Goal: Task Accomplishment & Management: Use online tool/utility

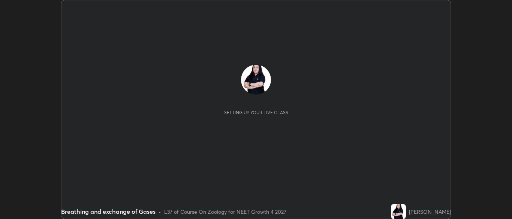
scroll to position [219, 512]
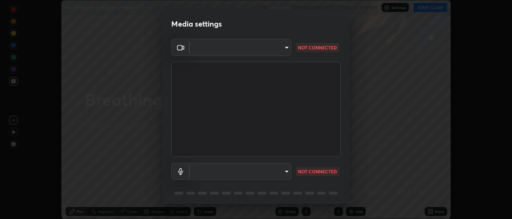
type input "eef005b29527826e5af247d4a6d9d1f78053638684425d14c19361716cd17942"
type input "default"
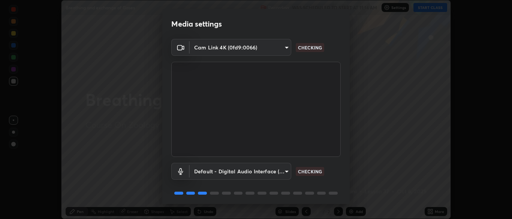
click at [283, 43] on body "Erase all Breathing and exchange of Gases Recording WAS SCHEDULED TO START AT 1…" at bounding box center [256, 109] width 512 height 219
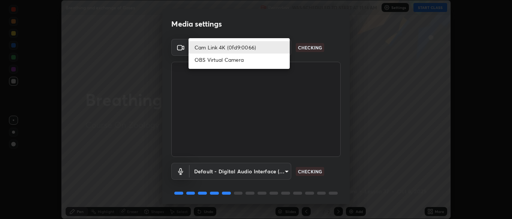
click at [245, 62] on li "OBS Virtual Camera" at bounding box center [239, 60] width 101 height 12
type input "7313fd45585aed834b6f1a7d948f9442f2d18b60722b63004f182b92f655e9b8"
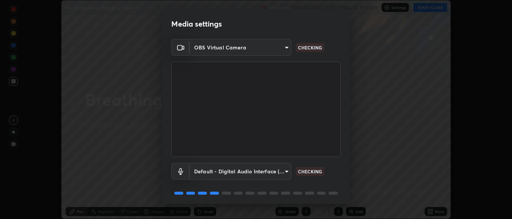
scroll to position [27, 0]
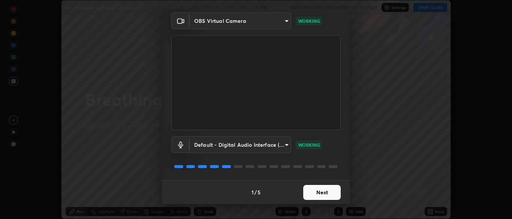
click at [323, 194] on button "Next" at bounding box center [321, 192] width 37 height 15
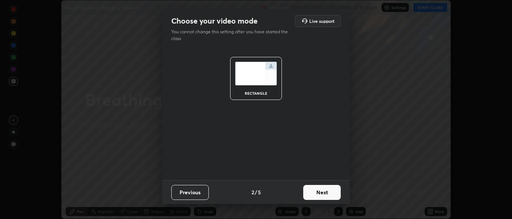
scroll to position [0, 0]
click at [329, 195] on button "Next" at bounding box center [321, 192] width 37 height 15
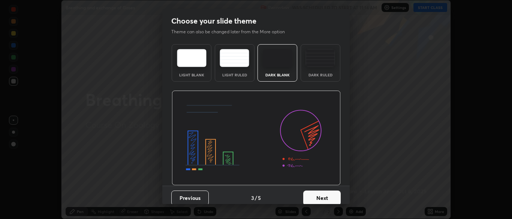
click at [326, 196] on button "Next" at bounding box center [321, 198] width 37 height 15
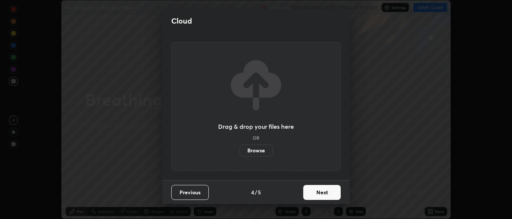
click at [322, 192] on button "Next" at bounding box center [321, 192] width 37 height 15
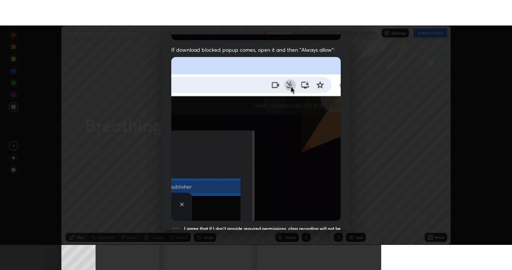
scroll to position [180, 0]
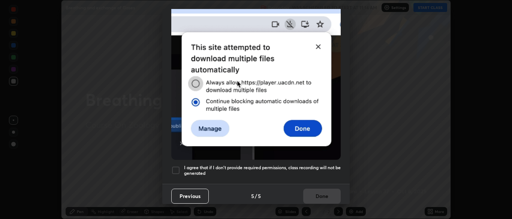
click at [178, 169] on div at bounding box center [175, 170] width 9 height 9
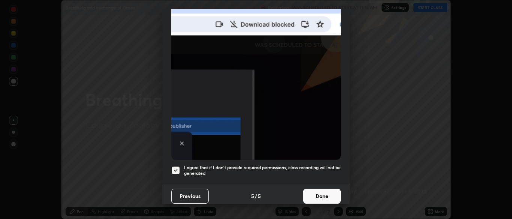
click at [321, 192] on button "Done" at bounding box center [321, 196] width 37 height 15
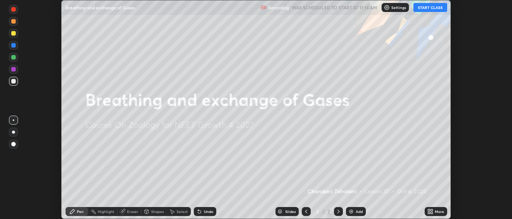
click at [432, 9] on button "START CLASS" at bounding box center [430, 7] width 34 height 9
click at [430, 212] on icon at bounding box center [430, 212] width 6 height 6
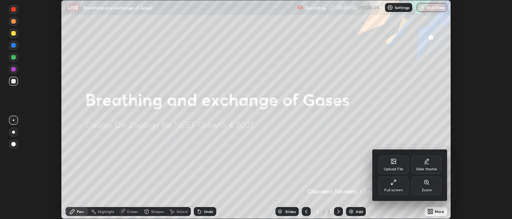
click at [428, 169] on div "Slide theme" at bounding box center [426, 170] width 21 height 4
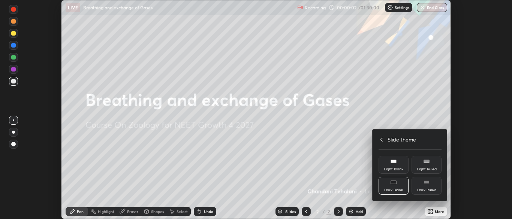
click at [431, 189] on div "Dark Ruled" at bounding box center [426, 191] width 19 height 4
click at [384, 137] on icon at bounding box center [382, 140] width 6 height 6
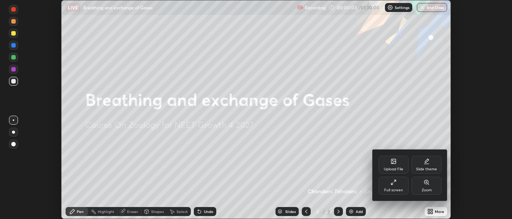
click at [394, 186] on div "Full screen" at bounding box center [394, 186] width 30 height 18
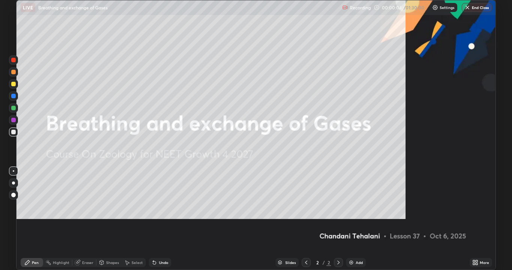
scroll to position [270, 512]
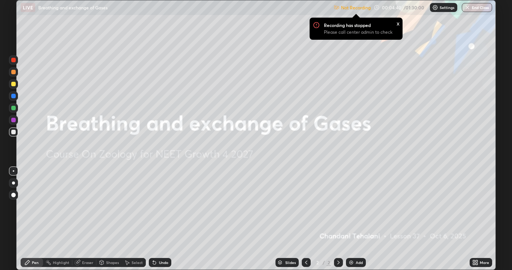
click at [356, 7] on p "Not Recording" at bounding box center [356, 8] width 30 height 6
click at [356, 26] on p "Recording has stopped" at bounding box center [347, 25] width 47 height 6
click at [357, 25] on p "Recording has stopped" at bounding box center [347, 25] width 47 height 6
click at [442, 9] on p "Settings" at bounding box center [447, 8] width 15 height 4
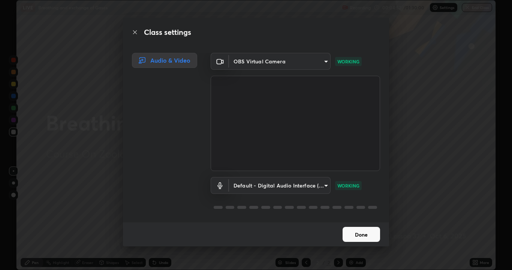
click at [356, 219] on button "Done" at bounding box center [361, 234] width 37 height 15
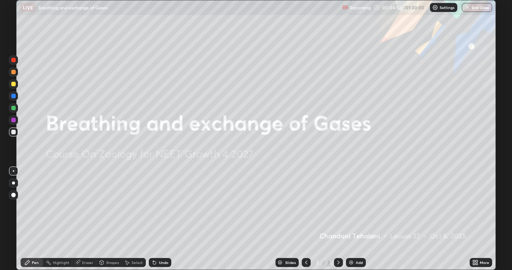
click at [350, 219] on img at bounding box center [351, 262] width 6 height 6
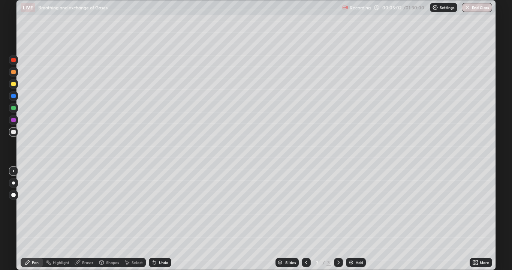
click at [13, 183] on div at bounding box center [13, 182] width 3 height 3
click at [11, 132] on div at bounding box center [13, 132] width 4 height 4
click at [13, 132] on div at bounding box center [13, 132] width 4 height 4
click at [303, 219] on div at bounding box center [306, 262] width 9 height 9
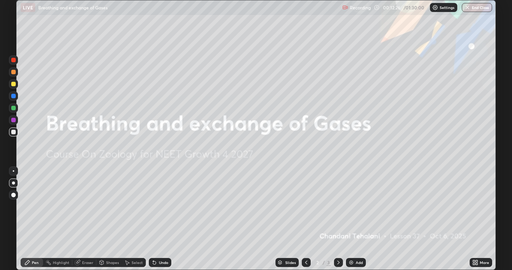
click at [12, 108] on div at bounding box center [13, 108] width 4 height 4
click at [13, 107] on div at bounding box center [13, 108] width 4 height 4
click at [352, 219] on div "Add" at bounding box center [356, 262] width 20 height 9
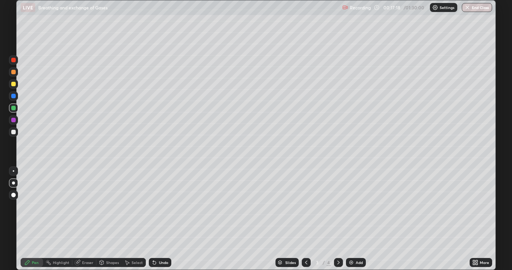
click at [13, 135] on div at bounding box center [13, 131] width 9 height 9
click at [12, 133] on div at bounding box center [13, 132] width 4 height 4
click at [11, 88] on div at bounding box center [13, 83] width 9 height 9
click at [10, 88] on div at bounding box center [13, 84] width 9 height 12
click at [13, 132] on div at bounding box center [13, 132] width 4 height 4
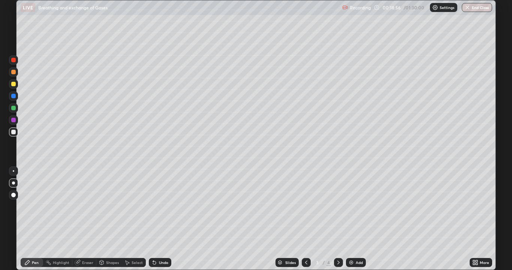
click at [12, 132] on div at bounding box center [13, 132] width 4 height 4
click at [13, 85] on div at bounding box center [13, 84] width 4 height 4
click at [12, 85] on div at bounding box center [13, 84] width 4 height 4
click at [13, 73] on div at bounding box center [13, 72] width 4 height 4
click at [162, 219] on div "Undo" at bounding box center [163, 262] width 9 height 4
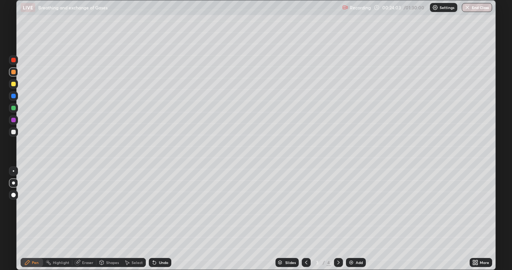
click at [339, 219] on icon at bounding box center [338, 262] width 6 height 6
click at [305, 219] on icon at bounding box center [306, 262] width 6 height 6
click at [339, 219] on div at bounding box center [338, 262] width 9 height 9
click at [352, 219] on img at bounding box center [351, 262] width 6 height 6
click at [10, 132] on div at bounding box center [13, 131] width 9 height 9
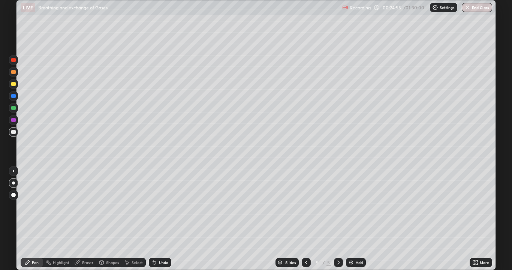
click at [15, 108] on div at bounding box center [13, 108] width 4 height 4
click at [349, 219] on img at bounding box center [351, 262] width 6 height 6
click at [14, 132] on div at bounding box center [13, 132] width 4 height 4
click at [15, 82] on div at bounding box center [13, 84] width 4 height 4
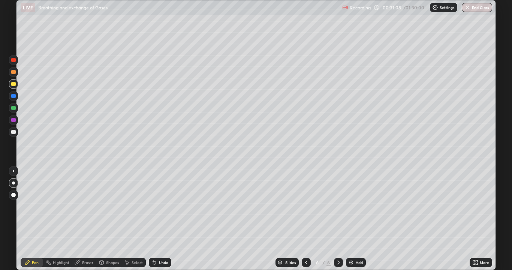
click at [14, 130] on div at bounding box center [13, 132] width 4 height 4
click at [15, 87] on div at bounding box center [13, 83] width 9 height 9
click at [16, 132] on div at bounding box center [13, 131] width 9 height 9
click at [13, 84] on div at bounding box center [13, 84] width 4 height 4
click at [13, 132] on div at bounding box center [13, 132] width 4 height 4
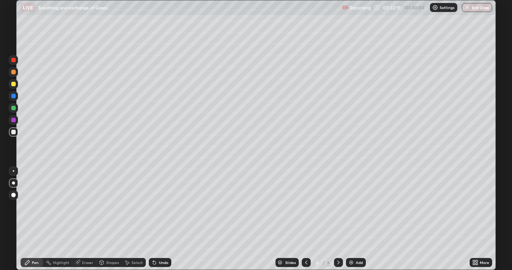
click at [14, 133] on div at bounding box center [13, 132] width 4 height 4
click at [13, 85] on div at bounding box center [13, 84] width 4 height 4
click at [17, 133] on div at bounding box center [13, 131] width 9 height 9
click at [351, 219] on img at bounding box center [351, 262] width 6 height 6
click at [14, 133] on div at bounding box center [13, 132] width 4 height 4
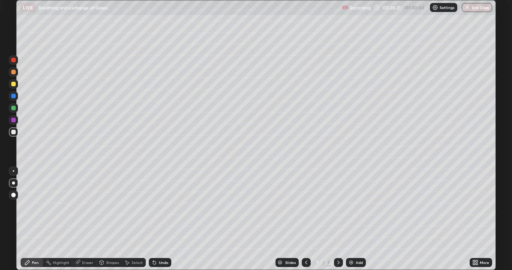
click at [14, 134] on div at bounding box center [13, 132] width 4 height 4
click at [12, 87] on div at bounding box center [13, 83] width 9 height 9
click at [14, 85] on div at bounding box center [13, 84] width 4 height 4
click at [13, 132] on div at bounding box center [13, 132] width 4 height 4
click at [12, 131] on div at bounding box center [13, 132] width 4 height 4
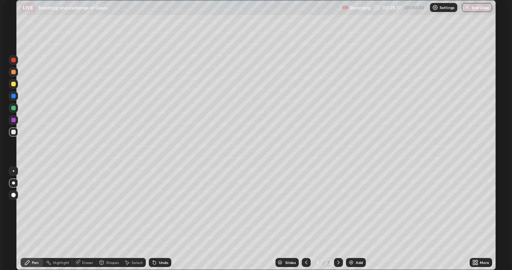
click at [15, 130] on div at bounding box center [13, 132] width 4 height 4
click at [10, 132] on div at bounding box center [13, 131] width 9 height 9
click at [11, 85] on div at bounding box center [13, 84] width 4 height 4
click at [349, 219] on img at bounding box center [351, 262] width 6 height 6
click at [13, 132] on div at bounding box center [13, 132] width 4 height 4
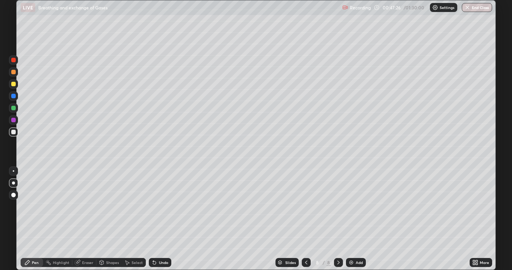
click at [12, 132] on div at bounding box center [13, 132] width 4 height 4
click at [13, 132] on div at bounding box center [13, 132] width 4 height 4
click at [150, 219] on div "Undo" at bounding box center [160, 262] width 22 height 9
click at [160, 219] on div "Undo" at bounding box center [163, 262] width 9 height 4
click at [159, 219] on div "Undo" at bounding box center [163, 262] width 9 height 4
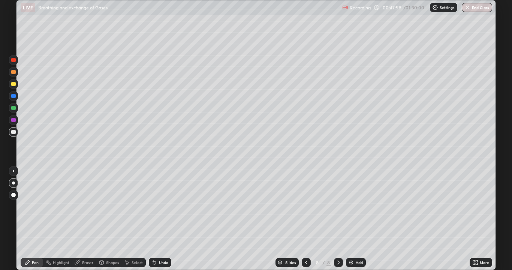
click at [159, 219] on div "Undo" at bounding box center [163, 262] width 9 height 4
click at [157, 219] on div "Undo" at bounding box center [160, 262] width 22 height 9
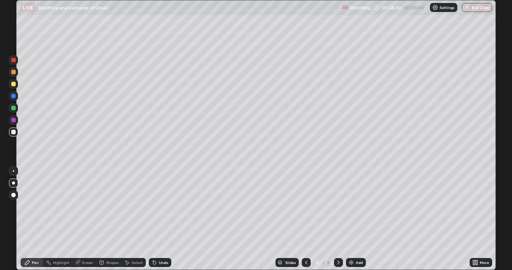
click at [157, 219] on div "Undo" at bounding box center [160, 262] width 22 height 9
click at [162, 219] on div "Undo" at bounding box center [160, 262] width 22 height 9
click at [166, 219] on div "Undo" at bounding box center [160, 262] width 22 height 9
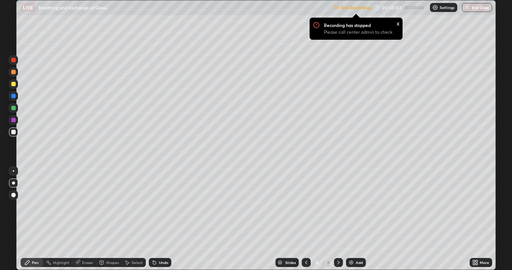
click at [440, 9] on p "Settings" at bounding box center [447, 8] width 15 height 4
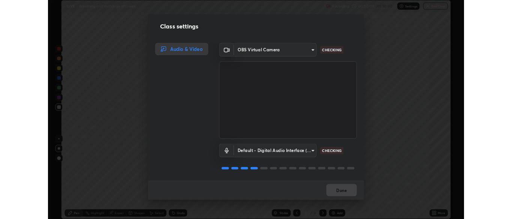
scroll to position [1, 0]
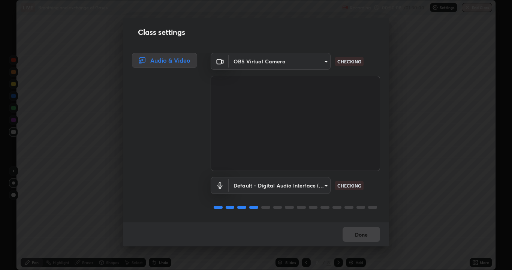
click at [366, 219] on div "Done" at bounding box center [256, 234] width 266 height 24
click at [367, 219] on button "Done" at bounding box center [361, 234] width 37 height 15
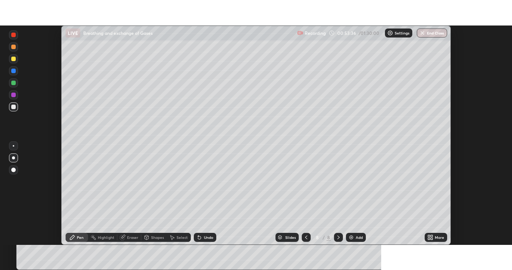
scroll to position [37259, 36966]
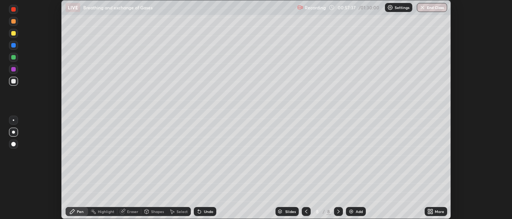
click at [431, 213] on icon at bounding box center [432, 213] width 2 height 2
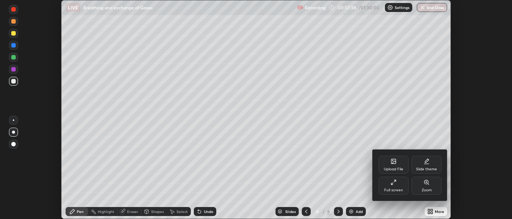
click at [395, 187] on div "Full screen" at bounding box center [394, 186] width 30 height 18
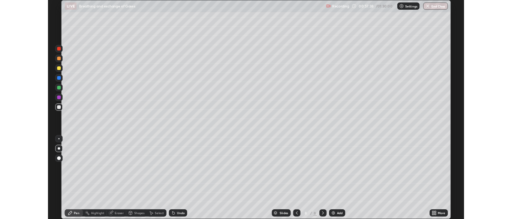
scroll to position [270, 512]
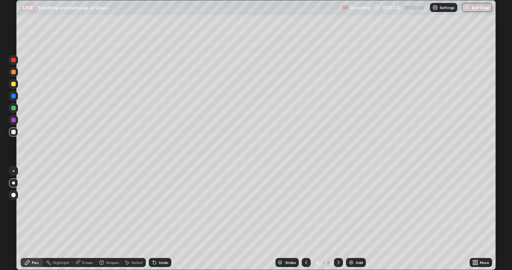
click at [350, 219] on img at bounding box center [351, 262] width 6 height 6
click at [10, 108] on div at bounding box center [13, 107] width 9 height 9
click at [13, 131] on div at bounding box center [13, 132] width 4 height 4
click at [157, 219] on div "Undo" at bounding box center [160, 262] width 22 height 9
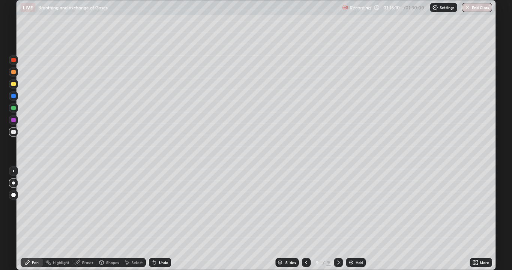
click at [160, 219] on div "Undo" at bounding box center [163, 262] width 9 height 4
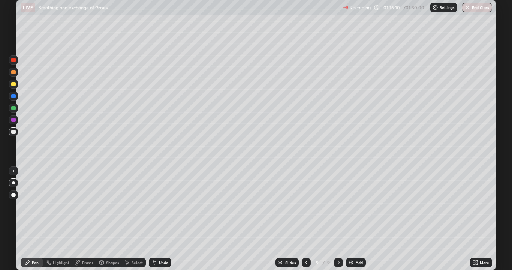
click at [160, 219] on div "Undo" at bounding box center [163, 262] width 9 height 4
click at [159, 219] on div "Undo" at bounding box center [163, 262] width 9 height 4
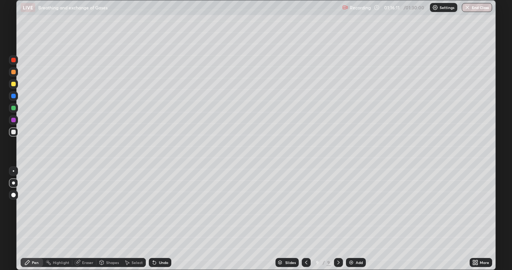
click at [157, 219] on div "Undo" at bounding box center [160, 262] width 22 height 9
click at [144, 219] on div "Select" at bounding box center [134, 262] width 24 height 9
click at [274, 139] on div "0 ° Undo Copy Duplicate Duplicate to new slide Delete" at bounding box center [255, 134] width 479 height 269
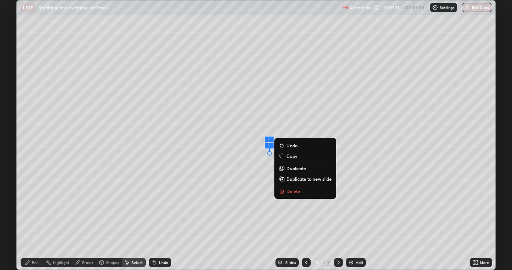
click at [160, 219] on div "Undo" at bounding box center [163, 262] width 9 height 4
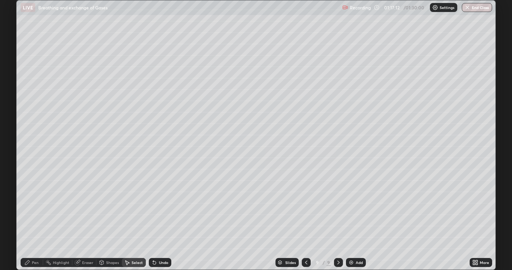
click at [165, 219] on div "Undo" at bounding box center [163, 262] width 9 height 4
click at [34, 219] on div "Pen" at bounding box center [35, 262] width 7 height 4
click at [13, 135] on div at bounding box center [13, 131] width 9 height 9
click at [17, 136] on div at bounding box center [13, 131] width 9 height 9
click at [158, 219] on div "Undo" at bounding box center [160, 262] width 22 height 9
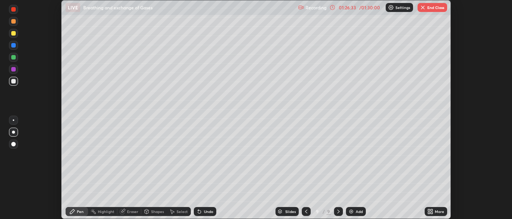
scroll to position [37259, 36966]
click at [434, 6] on button "End Class" at bounding box center [433, 7] width 30 height 9
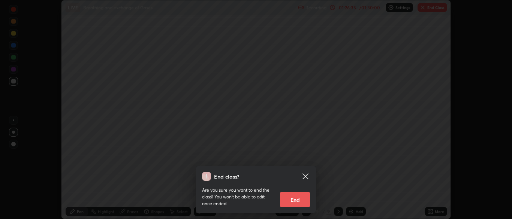
click at [290, 204] on button "End" at bounding box center [295, 199] width 30 height 15
